Goal: Information Seeking & Learning: Compare options

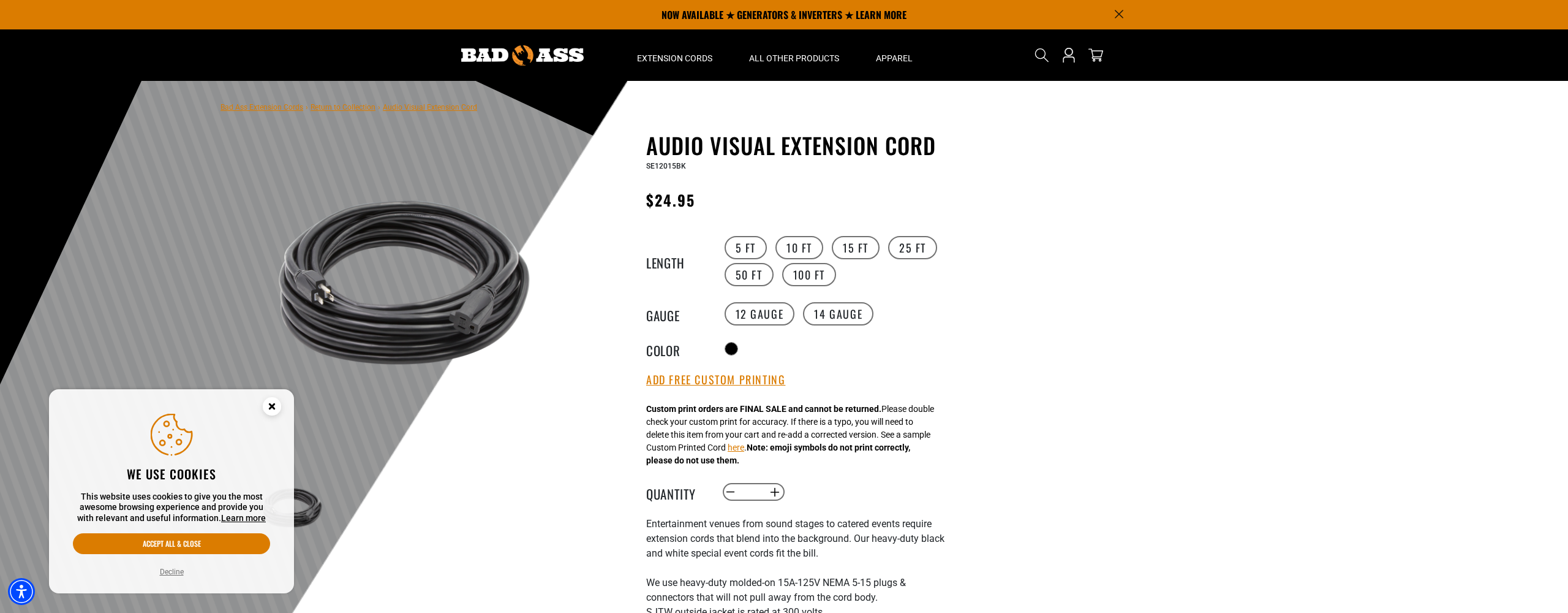
click at [271, 410] on circle "Cookie Consent" at bounding box center [272, 407] width 19 height 19
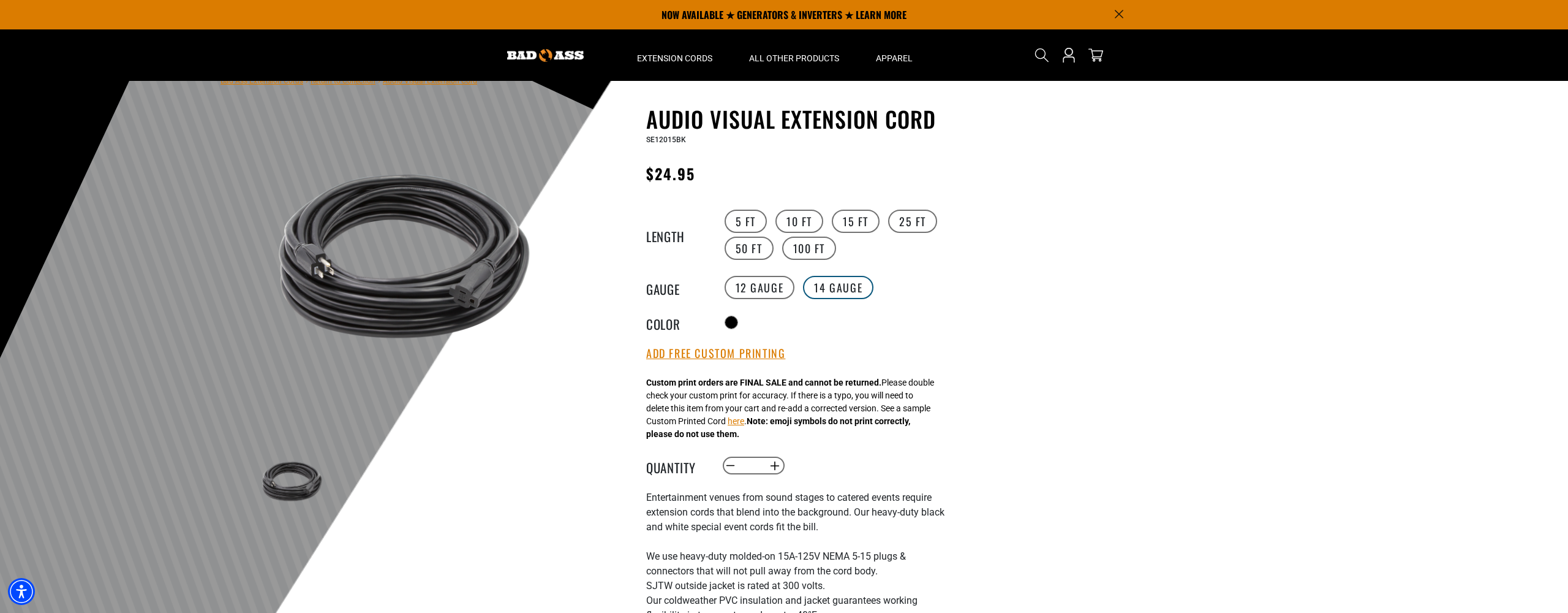
scroll to position [26, 0]
click at [826, 248] on label "100 FT" at bounding box center [809, 249] width 55 height 23
click at [753, 246] on label "50 FT" at bounding box center [749, 249] width 49 height 23
click at [835, 285] on label "14 Gauge" at bounding box center [838, 289] width 70 height 23
click at [773, 284] on label "12 Gauge" at bounding box center [760, 289] width 70 height 23
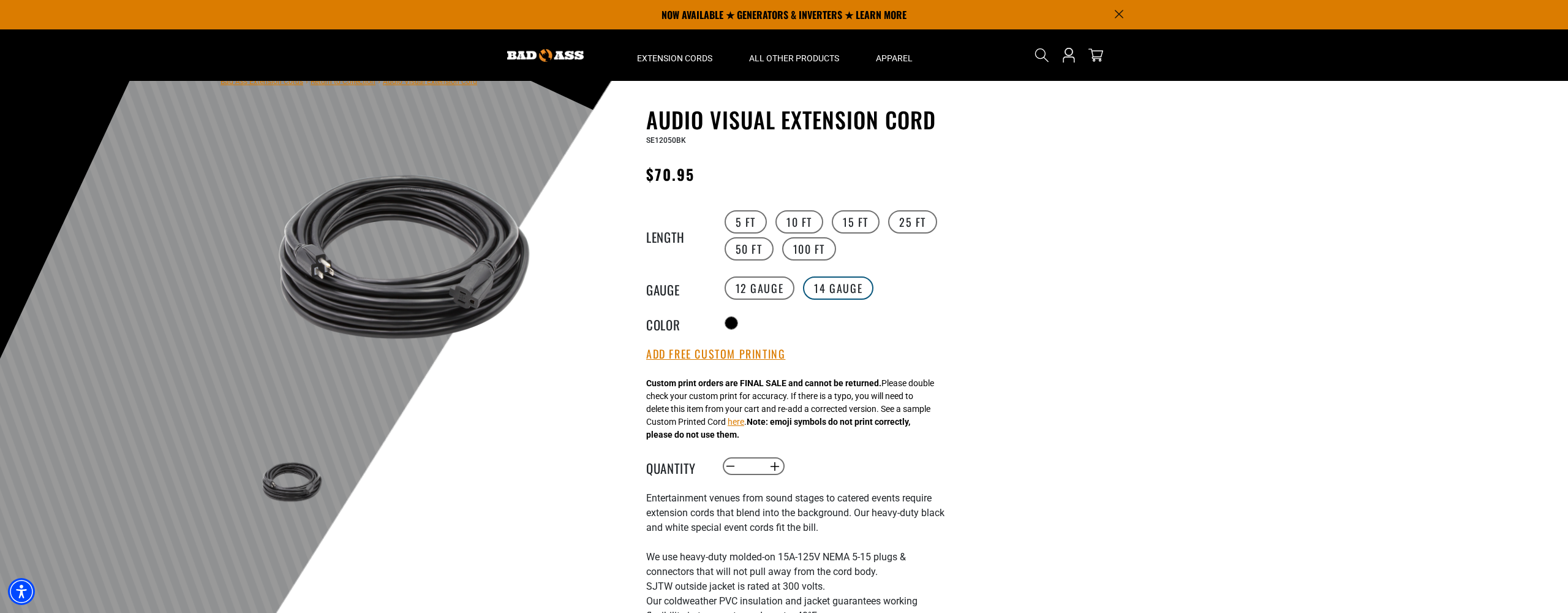
click at [821, 284] on label "14 Gauge" at bounding box center [838, 289] width 70 height 23
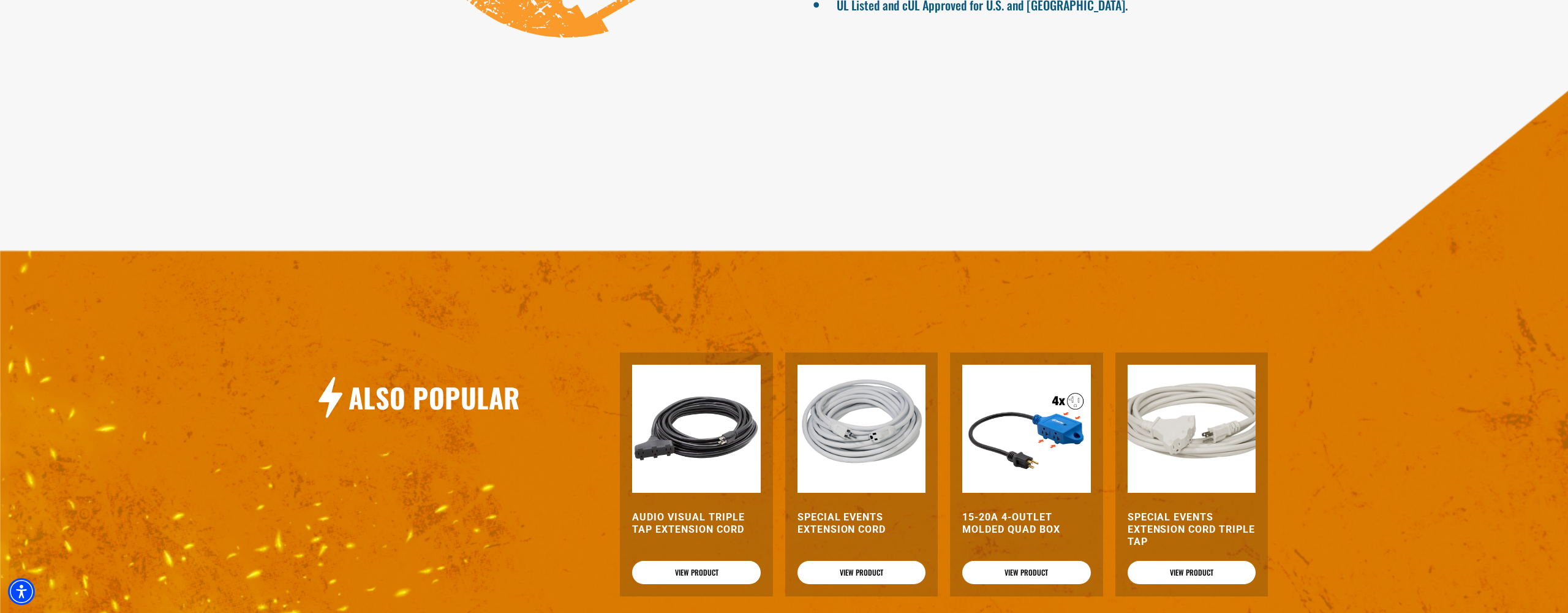
scroll to position [1310, 0]
